Goal: Transaction & Acquisition: Purchase product/service

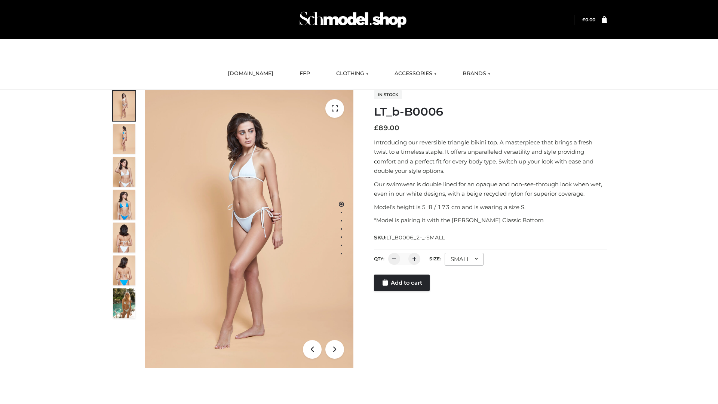
click at [402, 283] on link "Add to cart" at bounding box center [402, 283] width 56 height 16
